Goal: Transaction & Acquisition: Purchase product/service

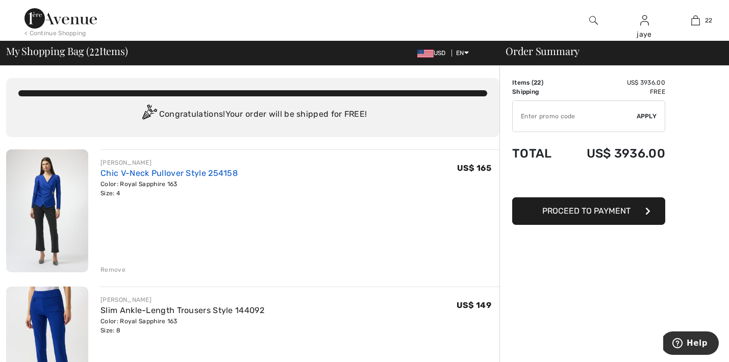
click at [187, 176] on link "Chic V-Neck Pullover Style 254158" at bounding box center [169, 173] width 137 height 10
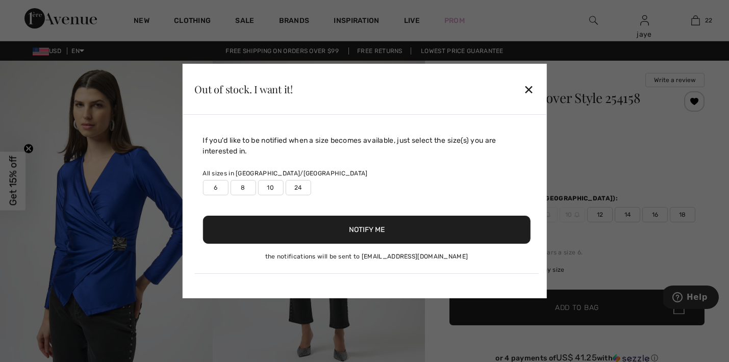
click at [250, 190] on label "8" at bounding box center [243, 187] width 26 height 15
click at [268, 230] on button "Notify Me" at bounding box center [367, 230] width 328 height 28
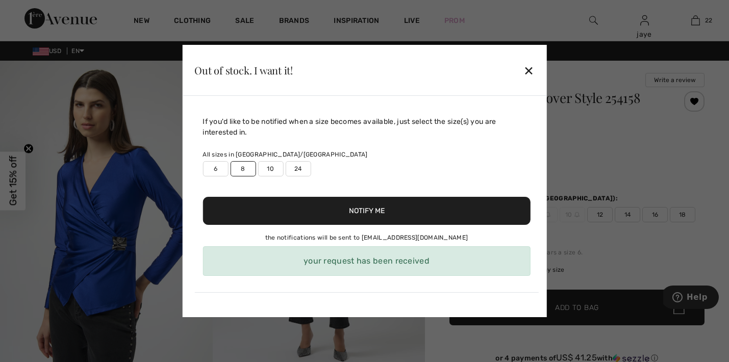
click at [528, 70] on div "✕" at bounding box center [529, 70] width 11 height 21
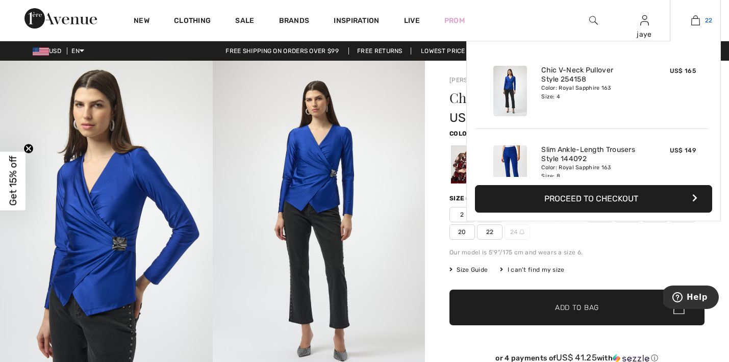
click at [696, 21] on img at bounding box center [696, 20] width 9 height 12
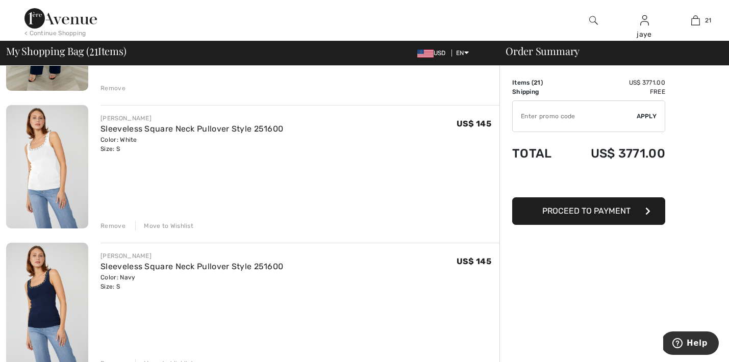
scroll to position [1285, 0]
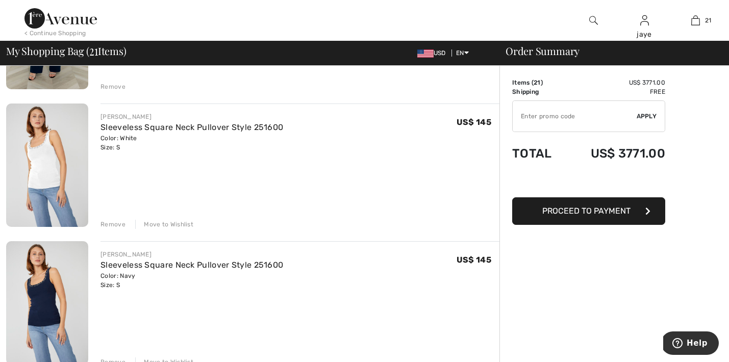
click at [169, 225] on div "Move to Wishlist" at bounding box center [164, 224] width 58 height 9
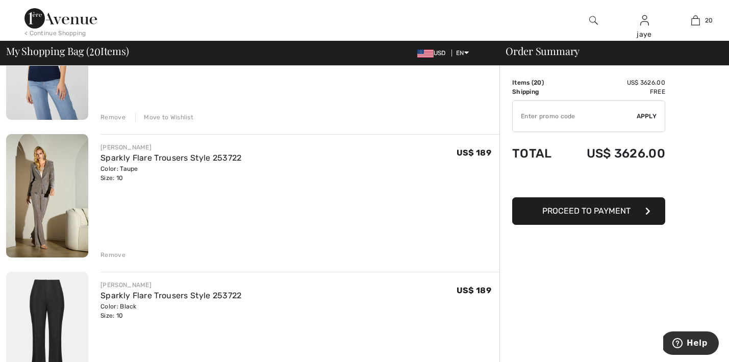
scroll to position [1409, 0]
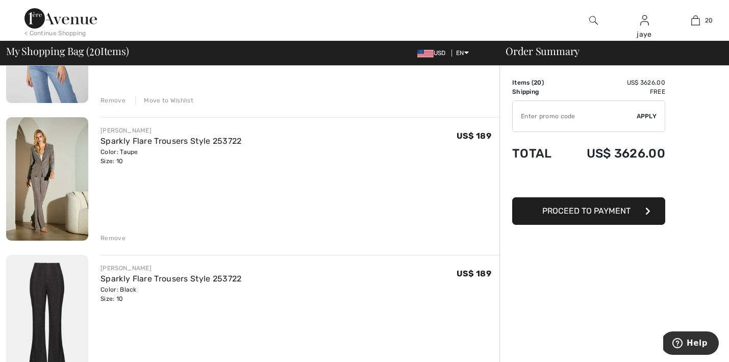
click at [178, 100] on div "Move to Wishlist" at bounding box center [164, 100] width 58 height 9
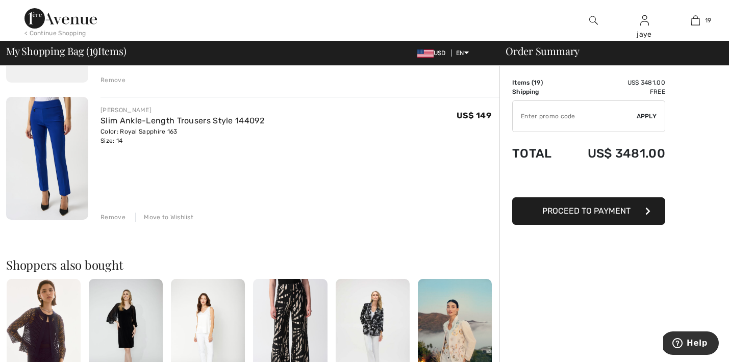
scroll to position [2534, 0]
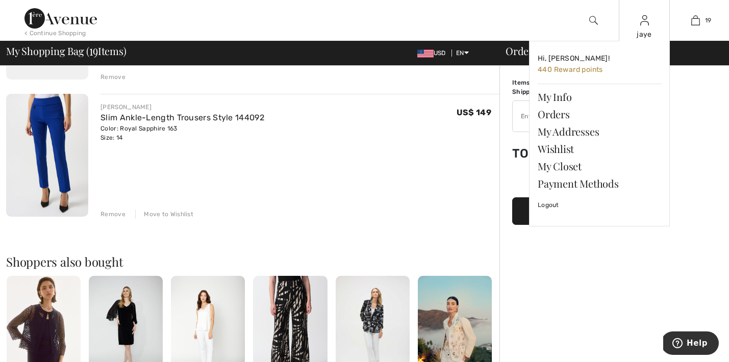
click at [649, 28] on div "jaye Hi, jaye! 440 Reward points My Info Orders My Addresses Wishlist My Closet…" at bounding box center [644, 20] width 51 height 41
click at [648, 25] on img at bounding box center [645, 20] width 9 height 12
